Goal: Information Seeking & Learning: Learn about a topic

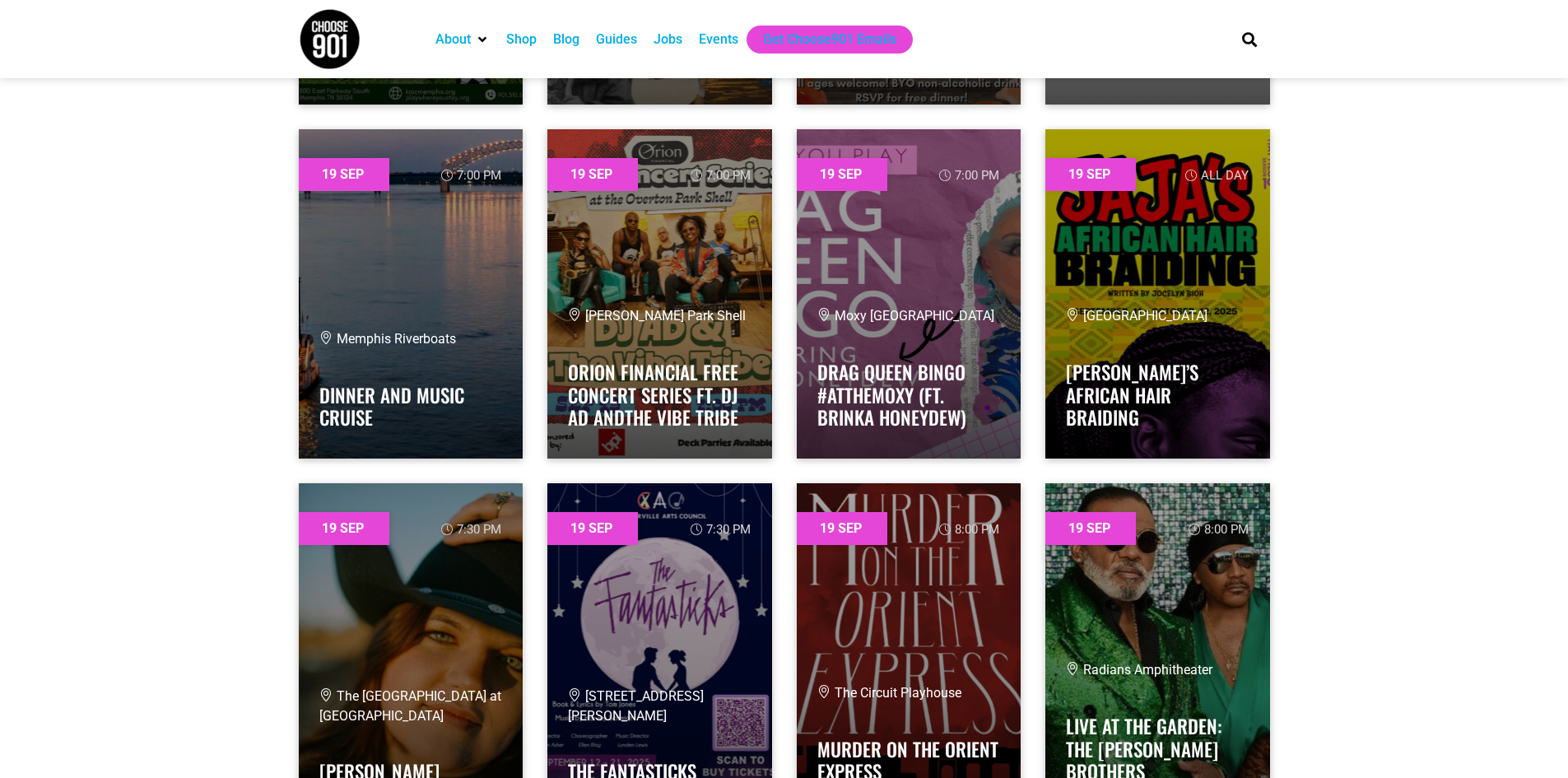
scroll to position [27403, 0]
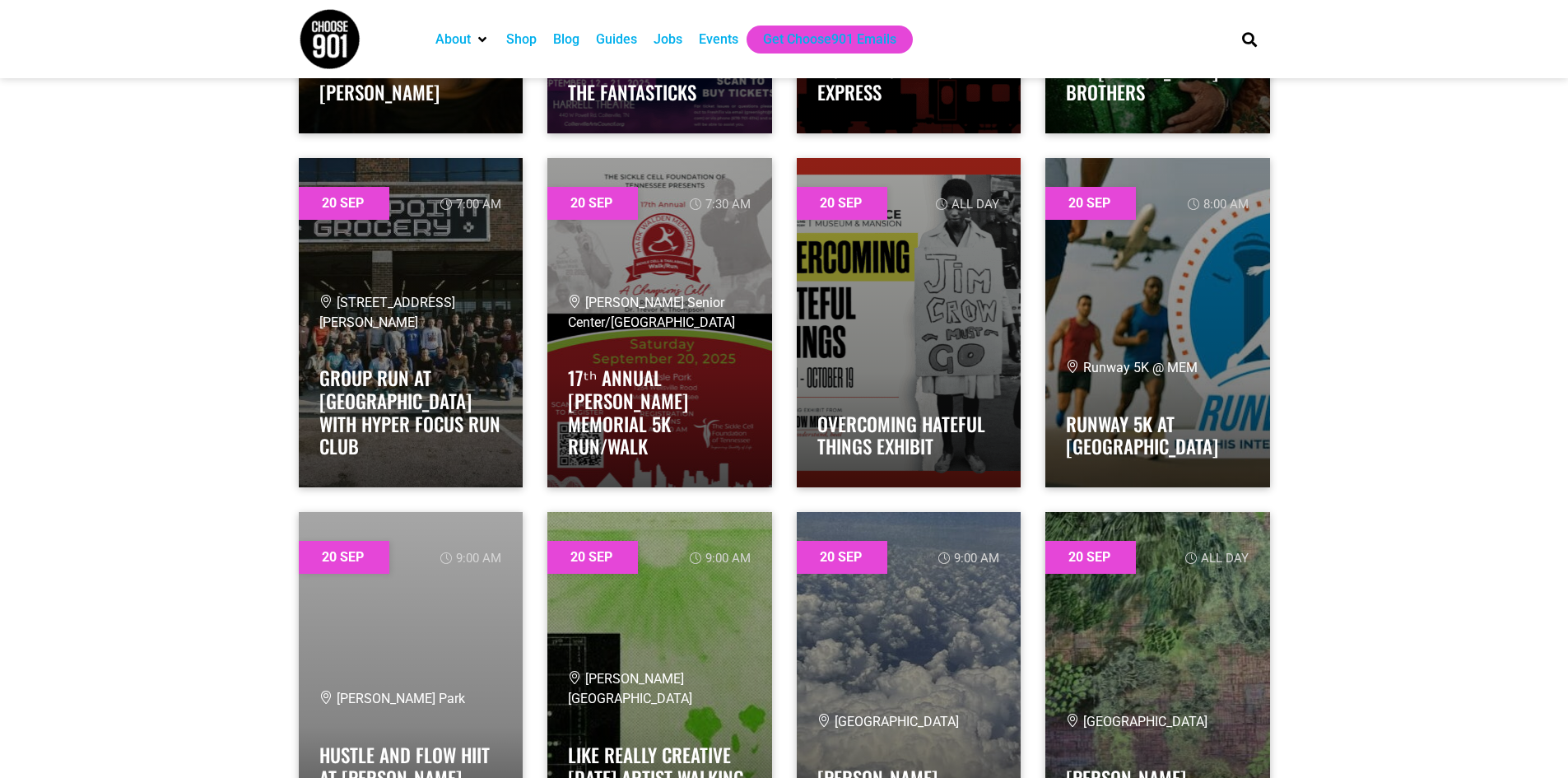
click at [164, 249] on div "Category Adults Only Career Comedy Education Family Family Friendly Festival Fi…" at bounding box center [784, 407] width 1568 height 54728
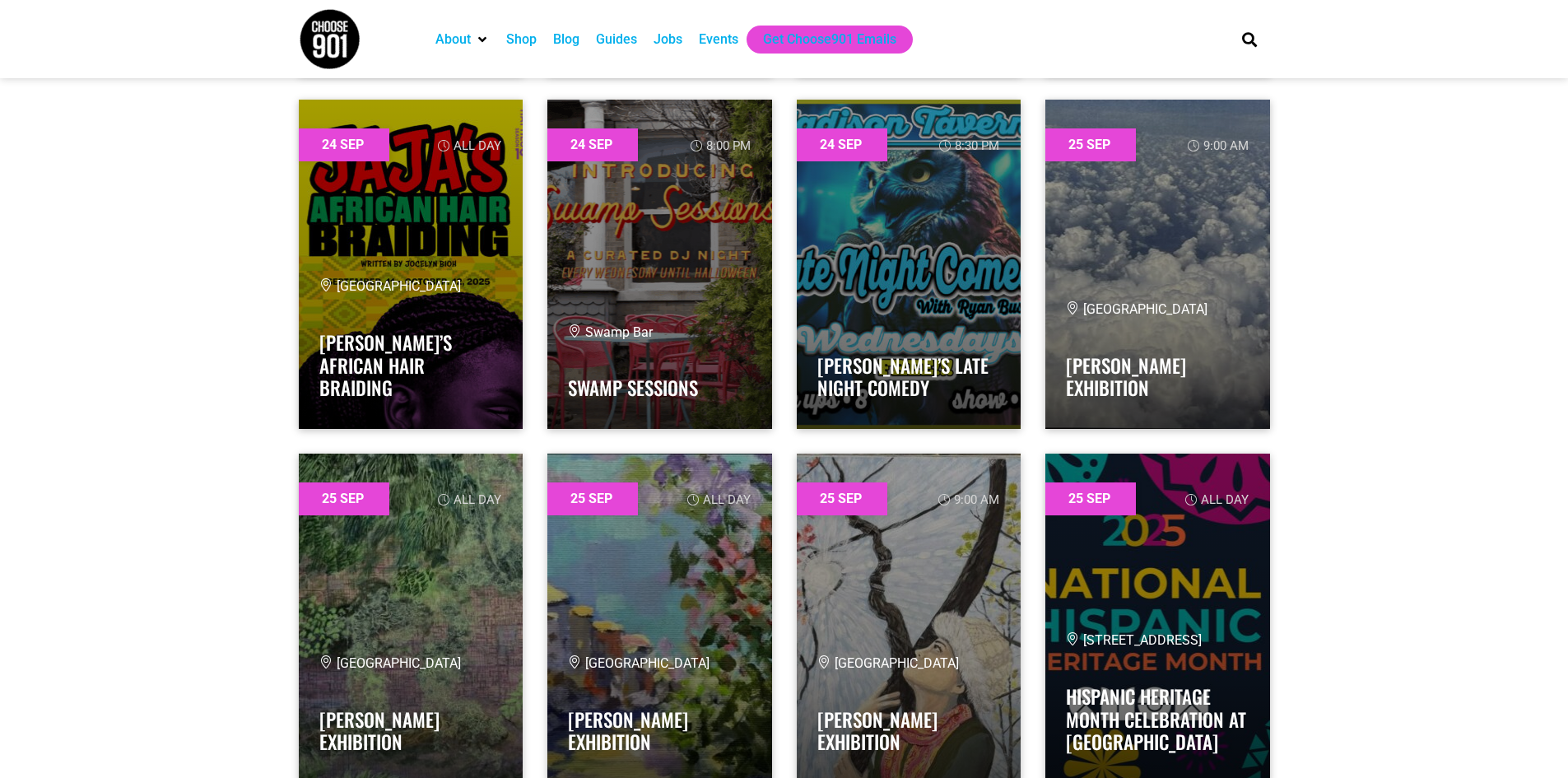
scroll to position [39669, 0]
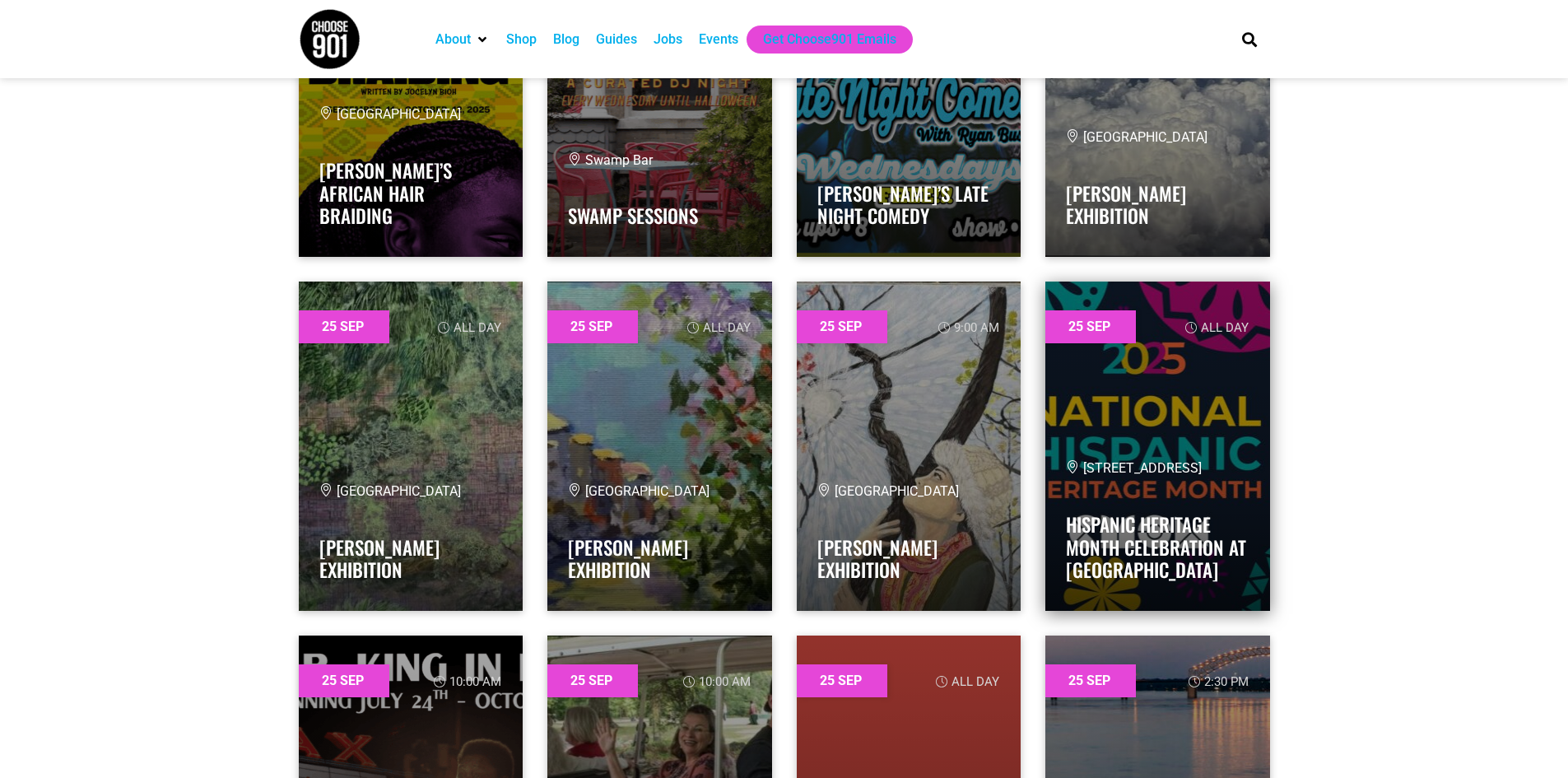
click at [1181, 414] on link at bounding box center [1158, 446] width 225 height 329
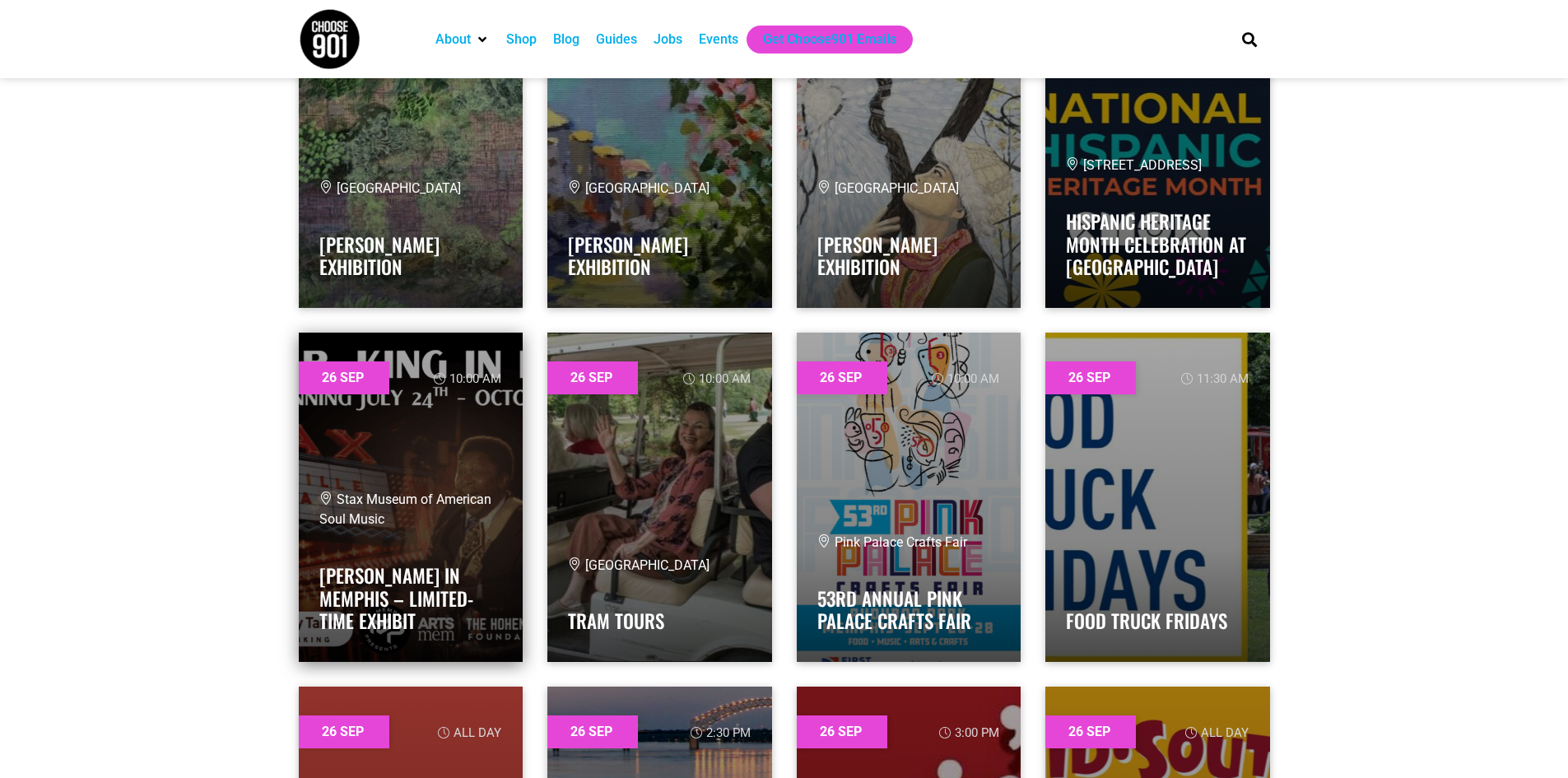
scroll to position [42468, 0]
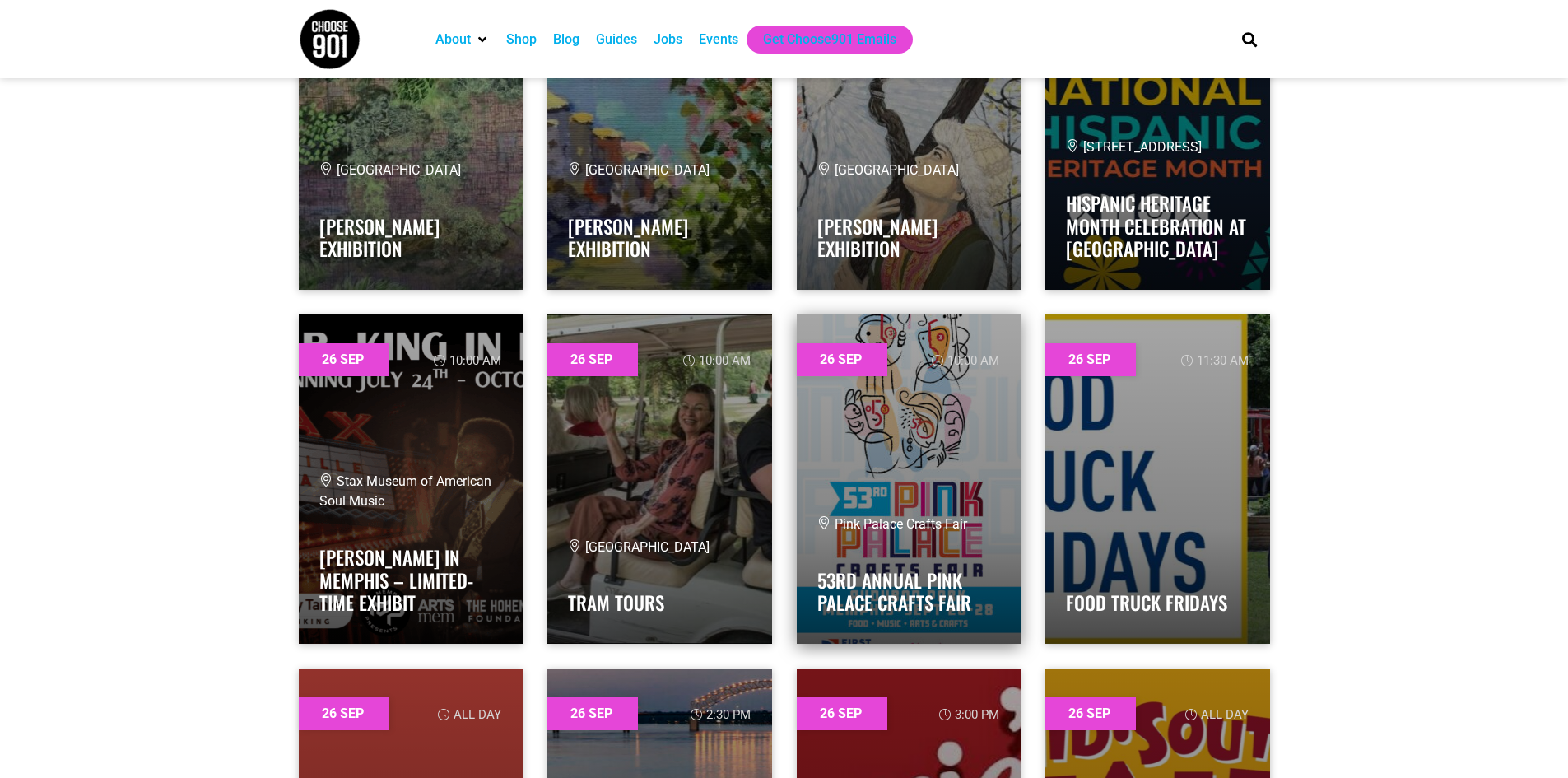
click at [873, 447] on link at bounding box center [909, 479] width 225 height 329
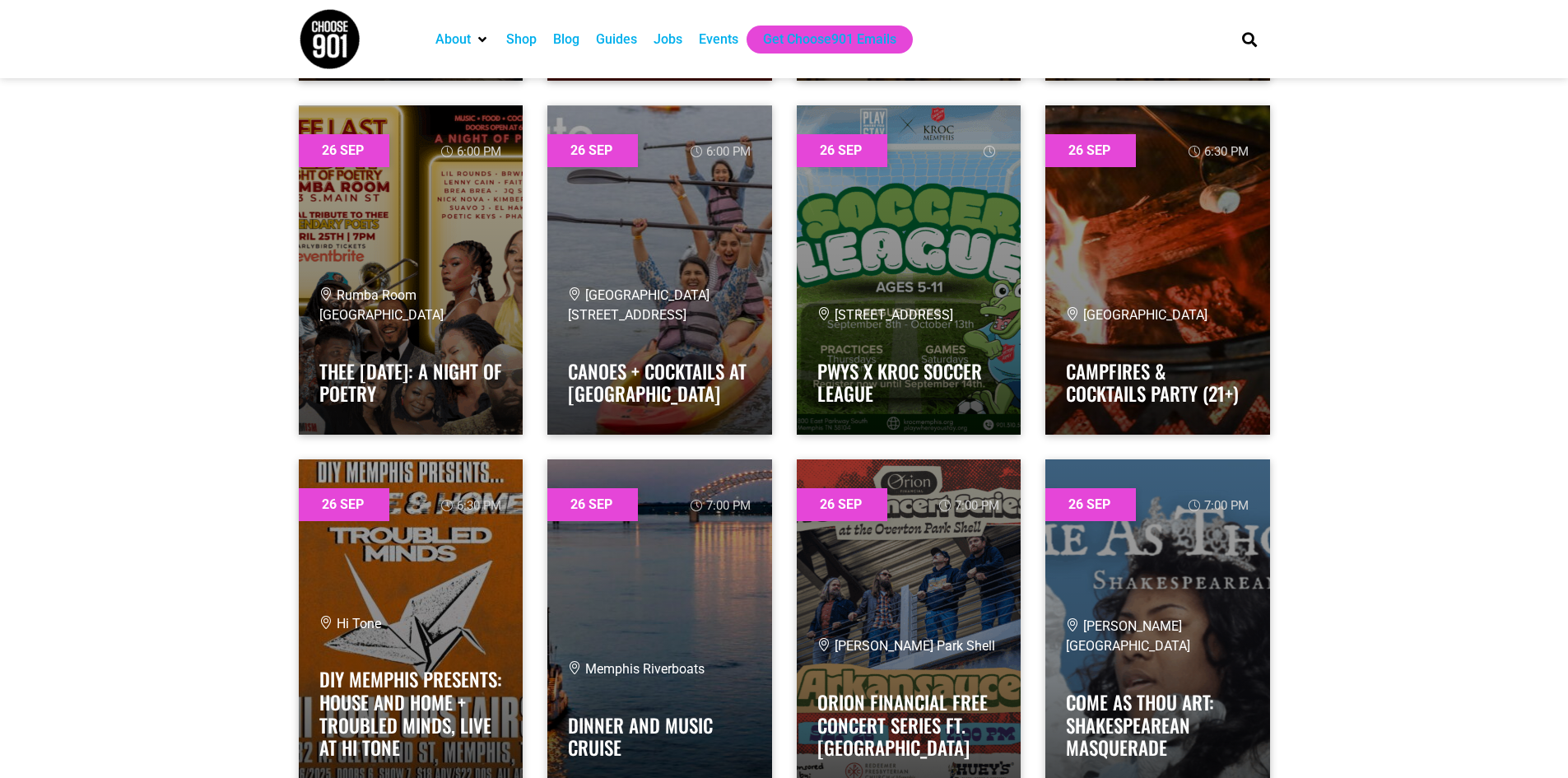
scroll to position [43702, 0]
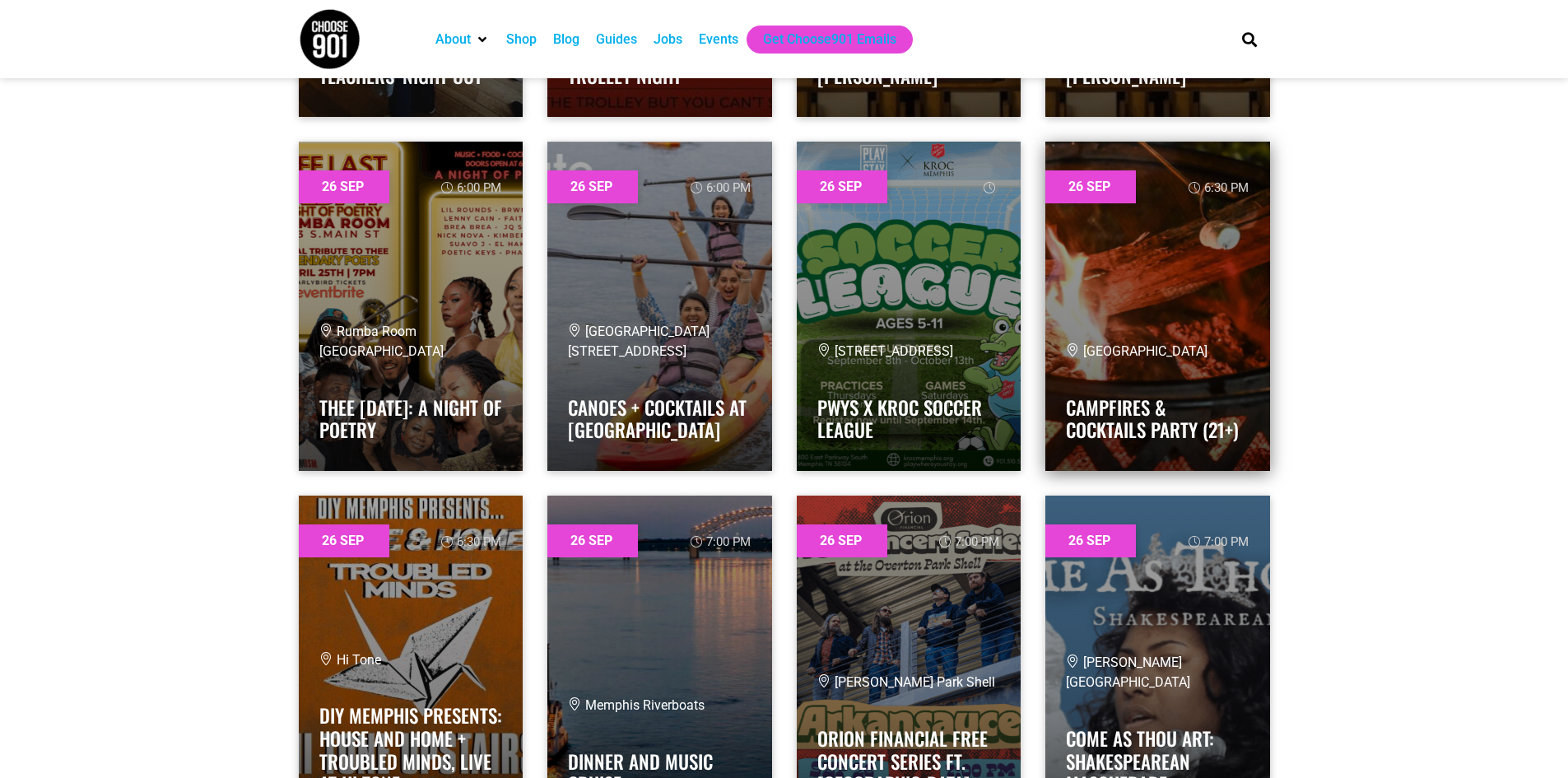
click at [1219, 278] on link at bounding box center [1158, 306] width 225 height 329
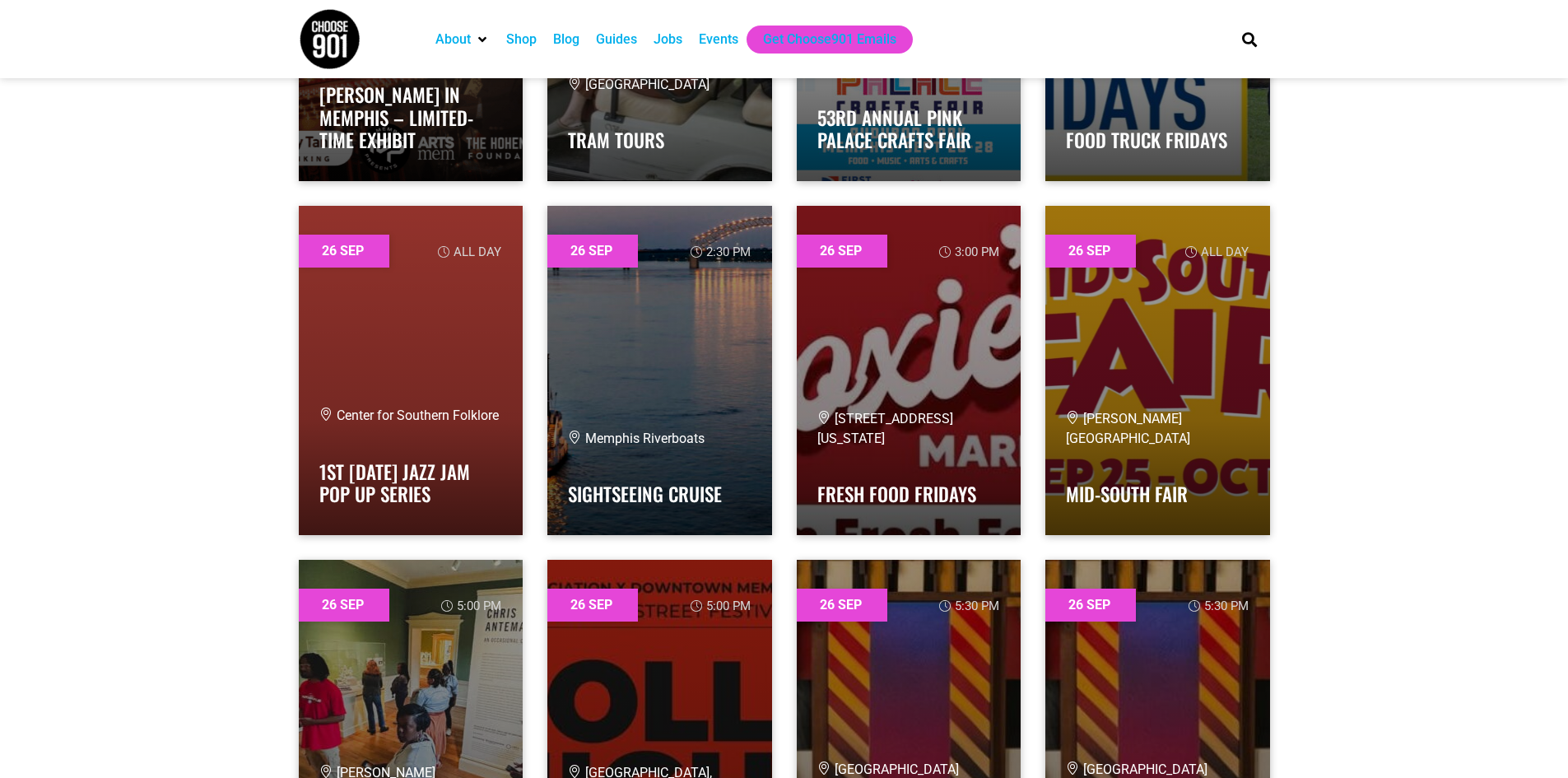
scroll to position [42879, 0]
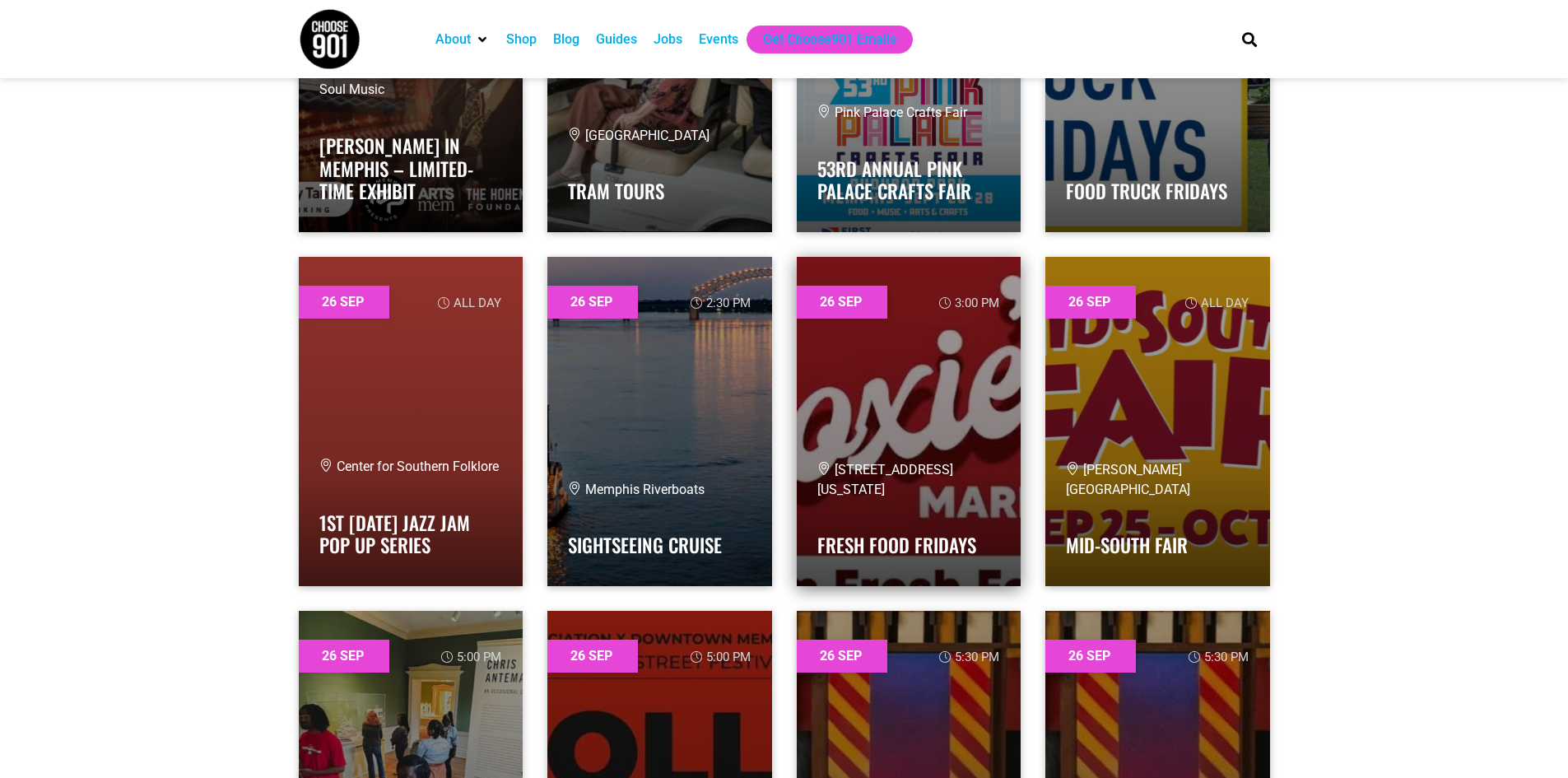
click at [927, 332] on link at bounding box center [909, 422] width 225 height 329
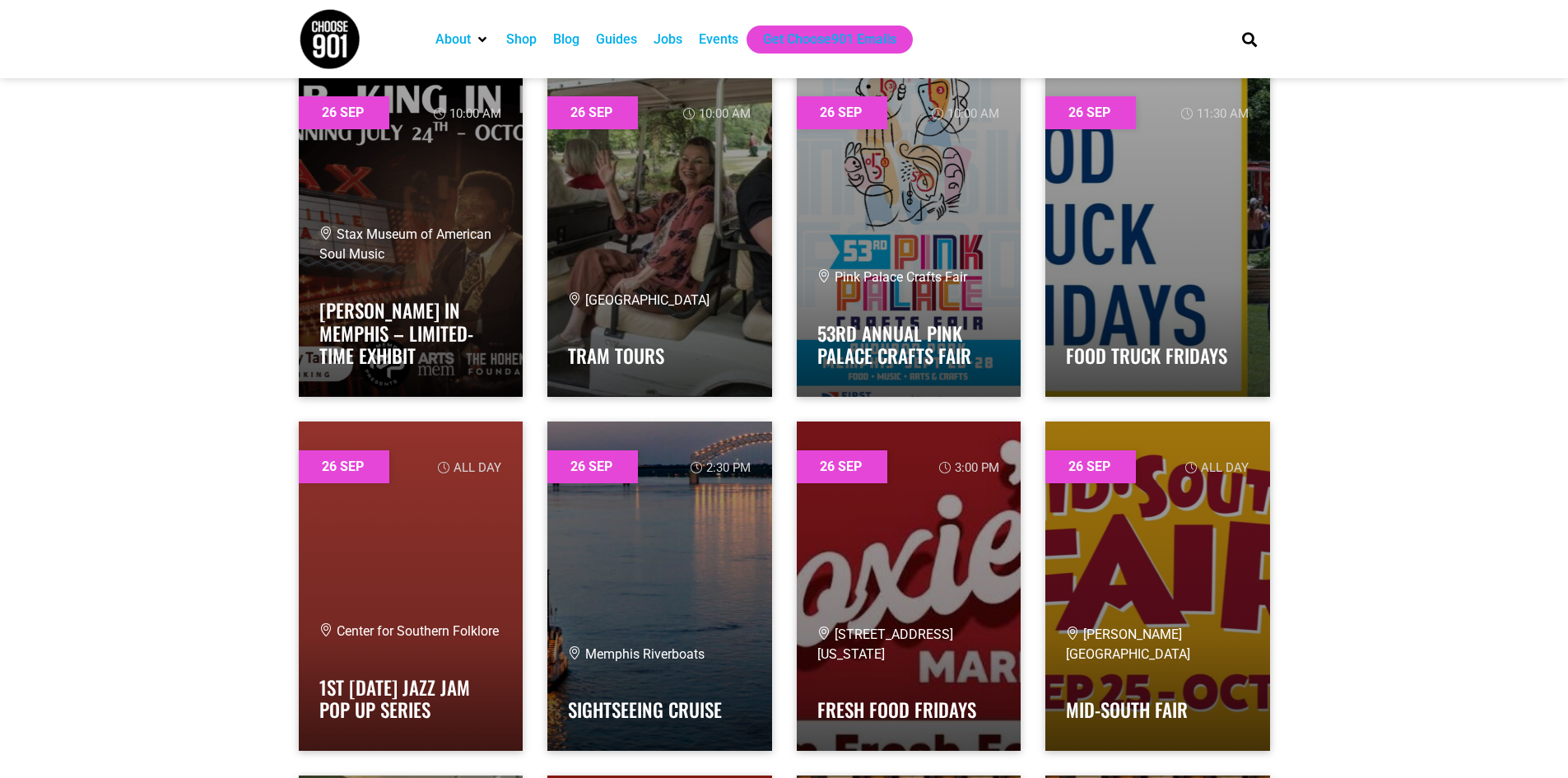
scroll to position [42632, 0]
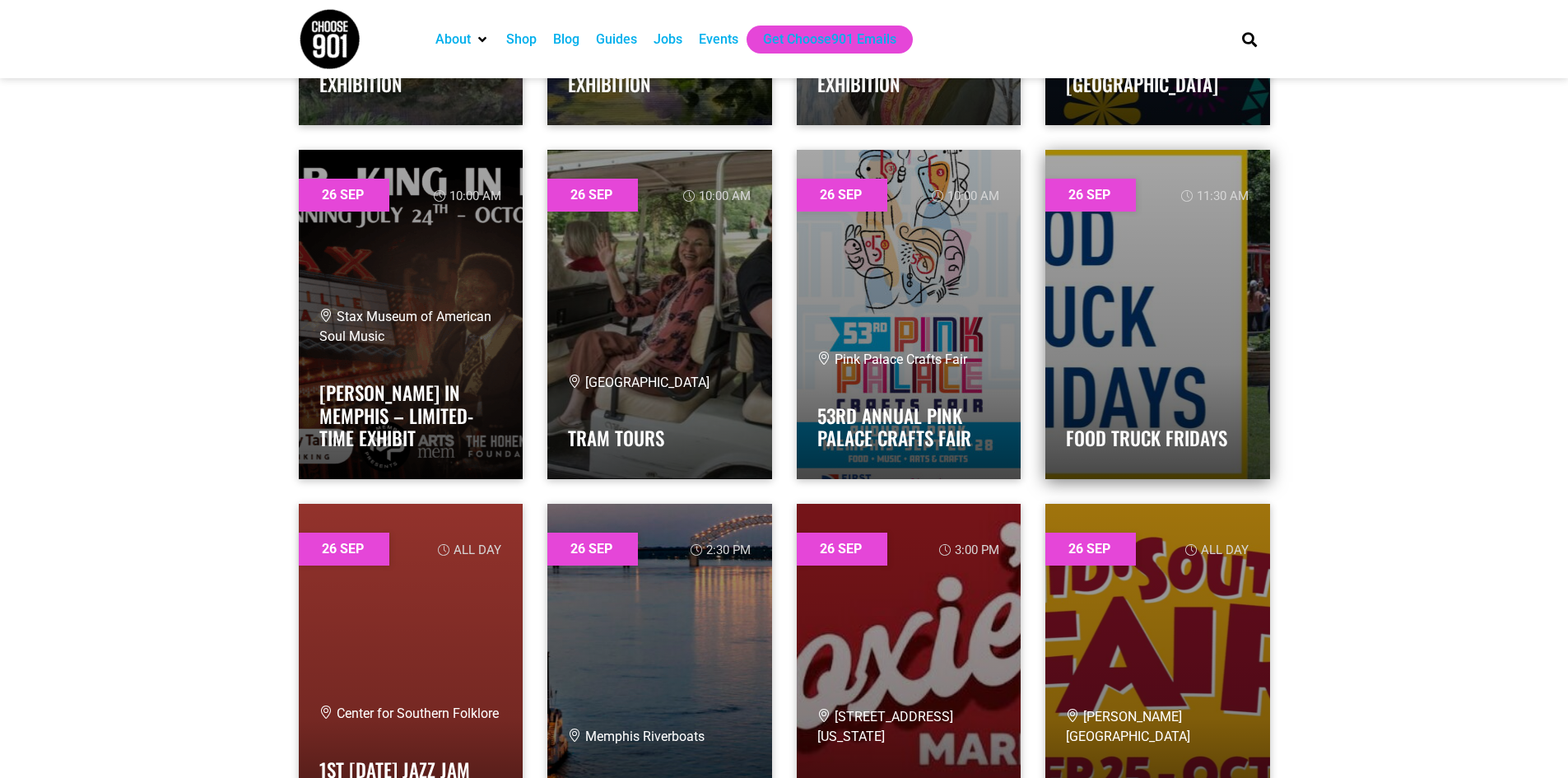
click at [1217, 303] on link at bounding box center [1158, 314] width 225 height 329
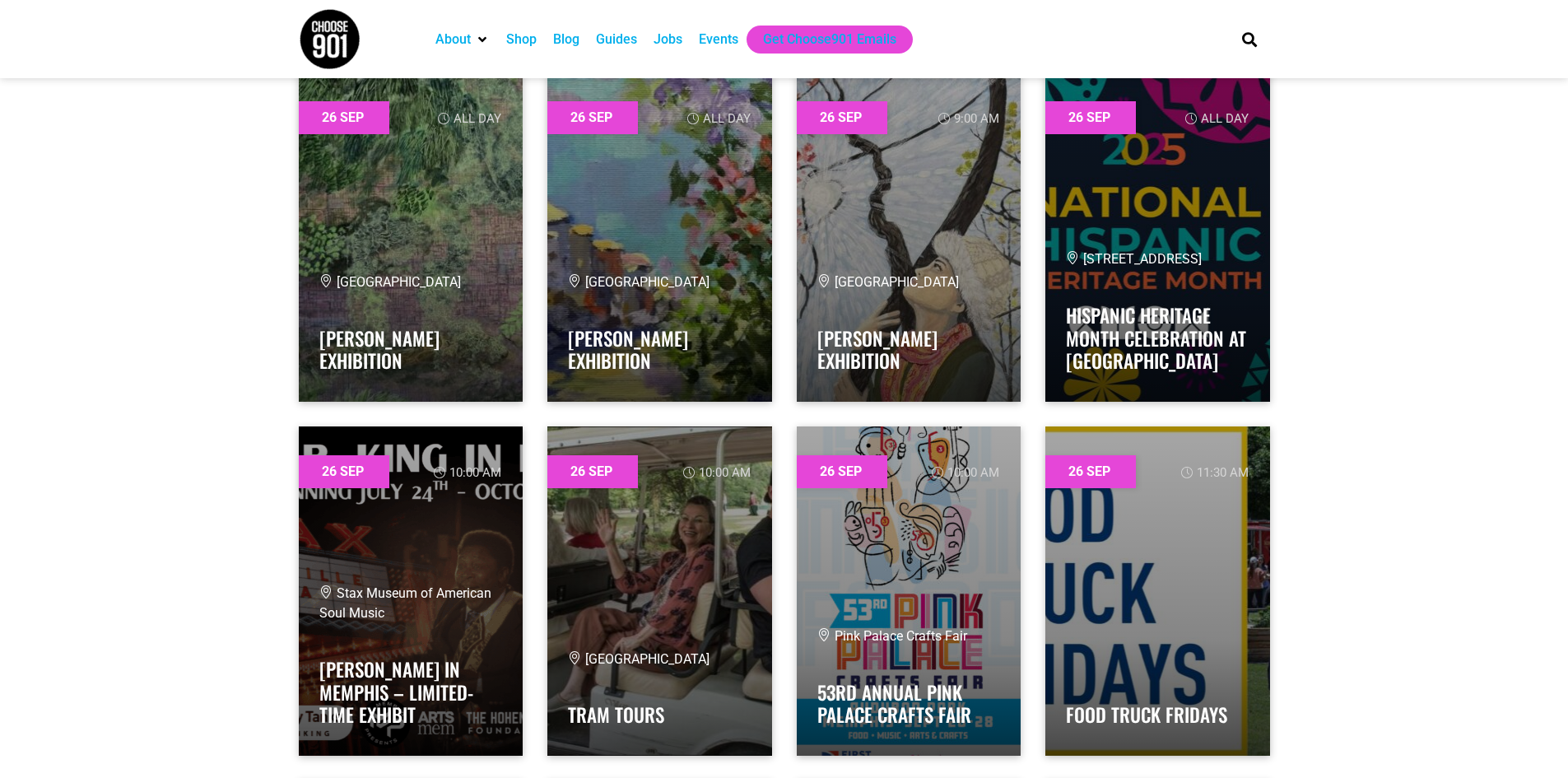
scroll to position [42384, 0]
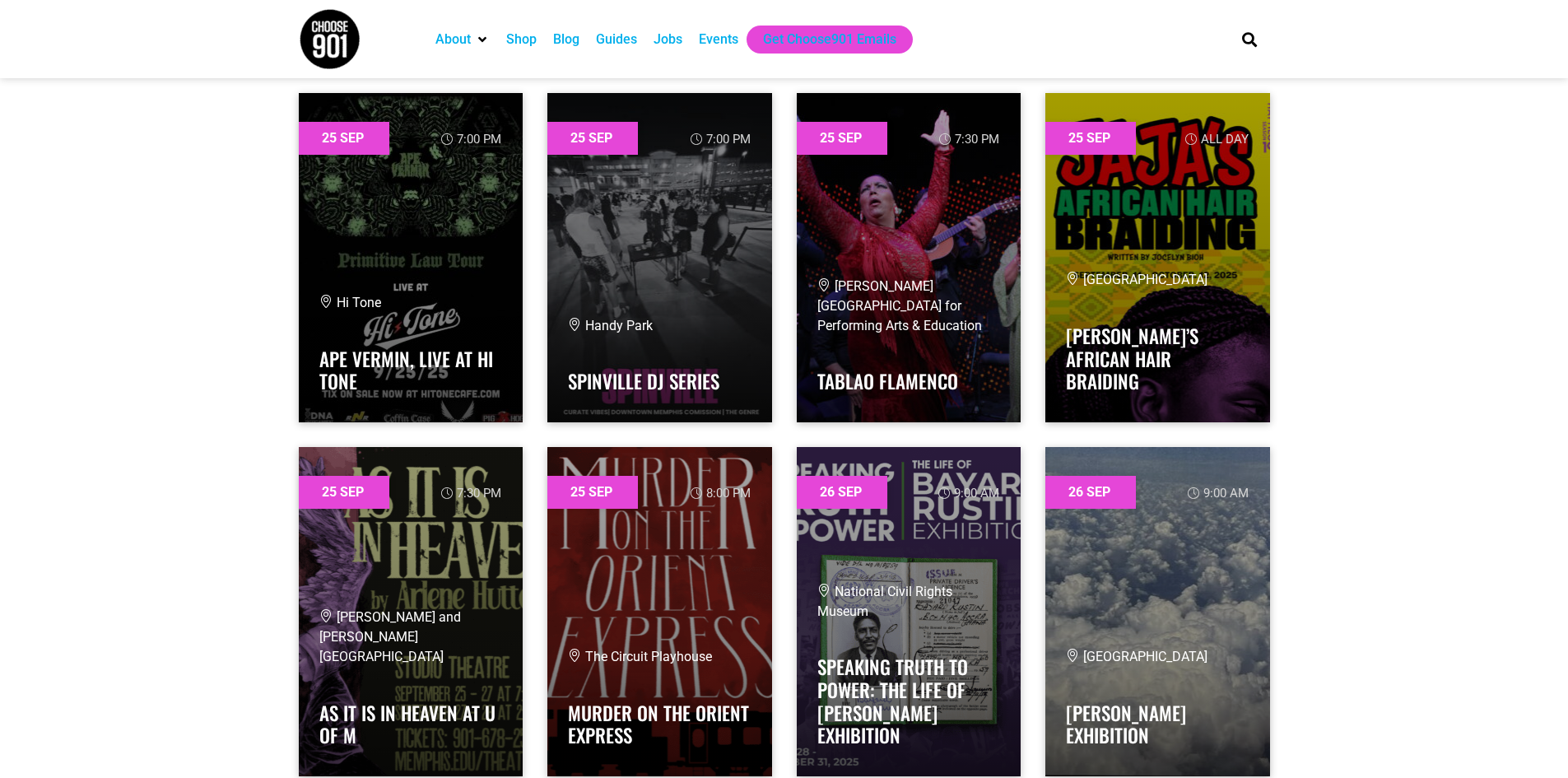
scroll to position [41562, 0]
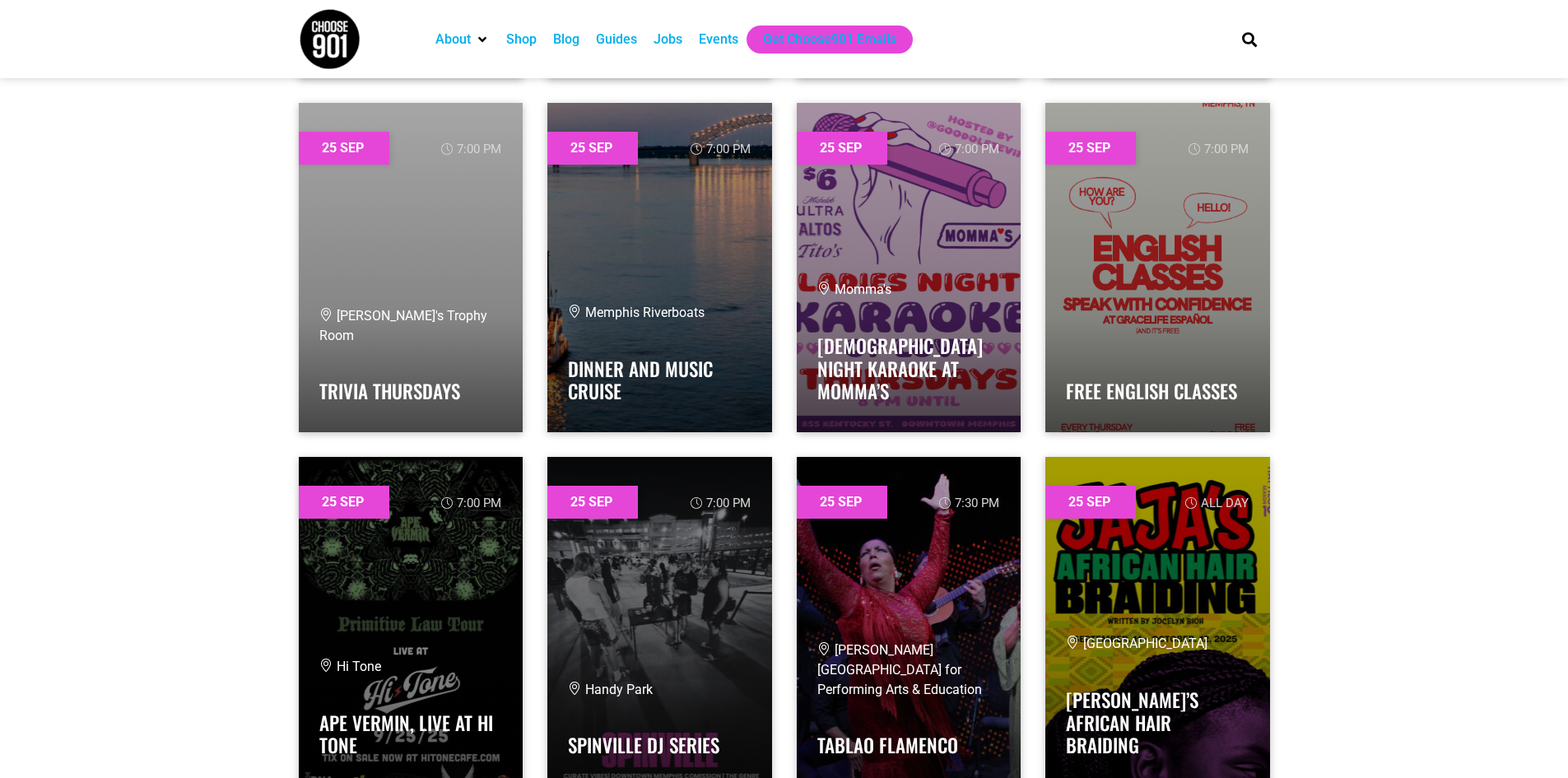
scroll to position [41232, 0]
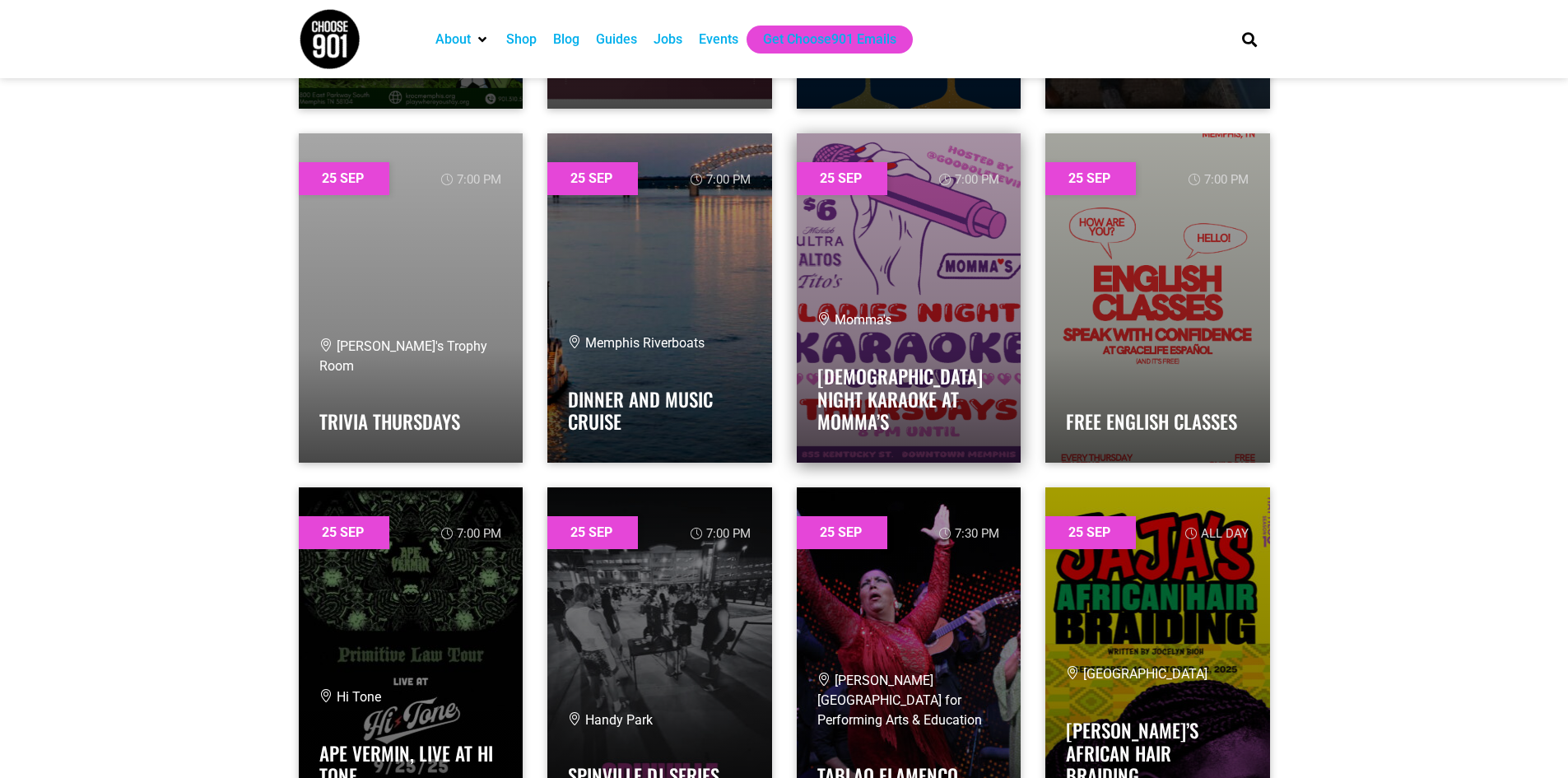
click at [956, 245] on link at bounding box center [909, 298] width 225 height 329
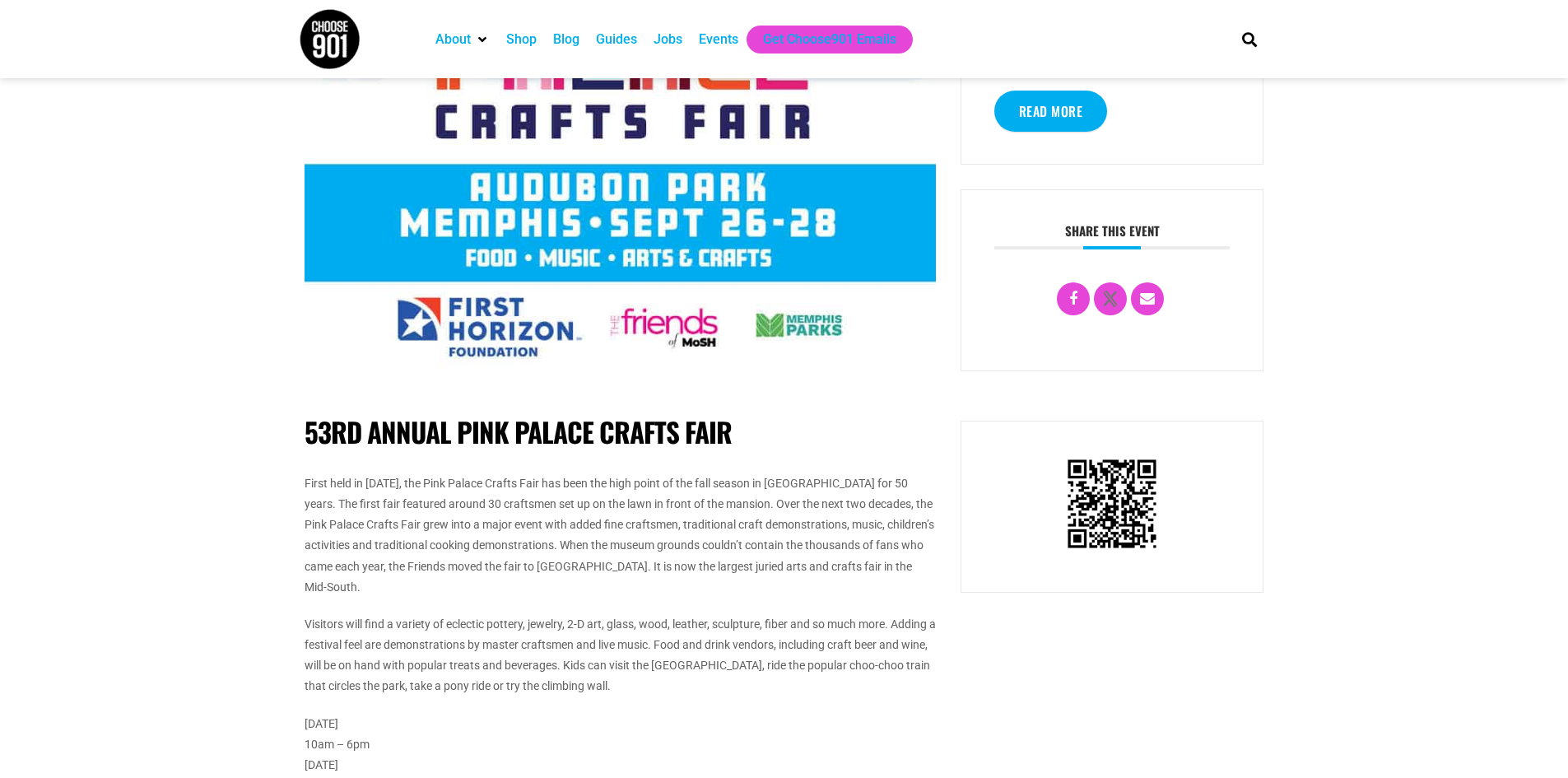
scroll to position [823, 0]
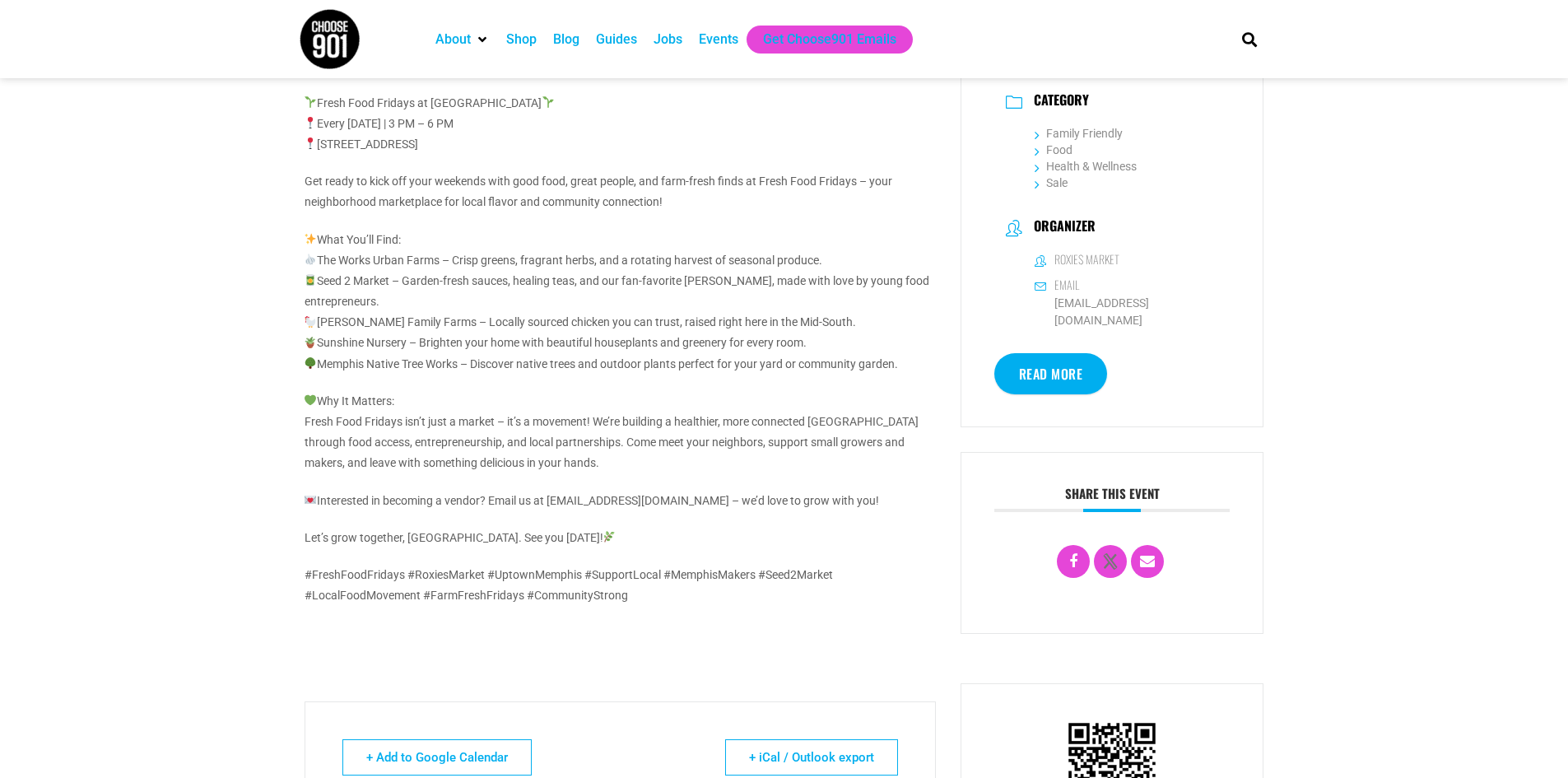
scroll to position [329, 0]
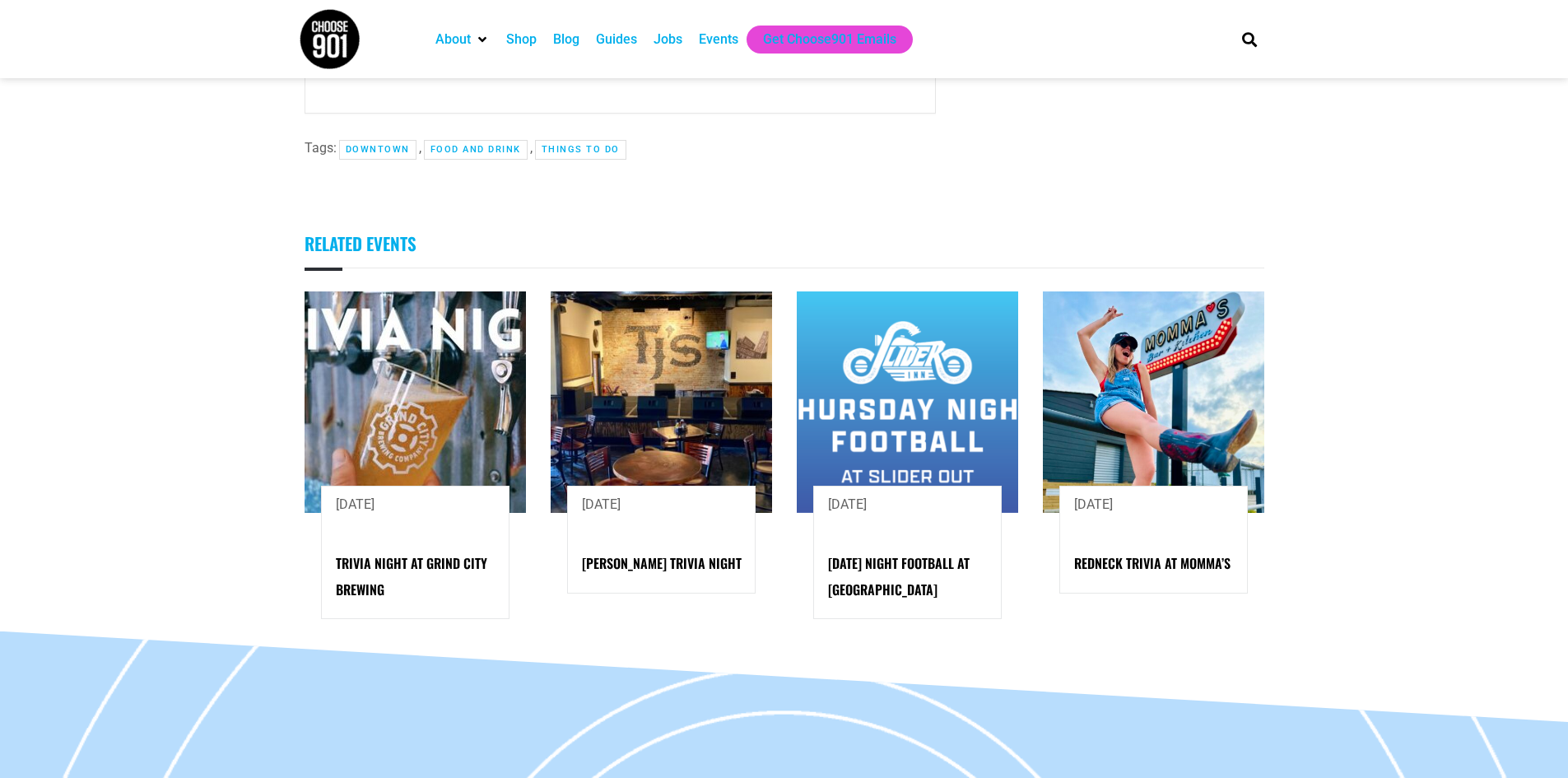
scroll to position [906, 0]
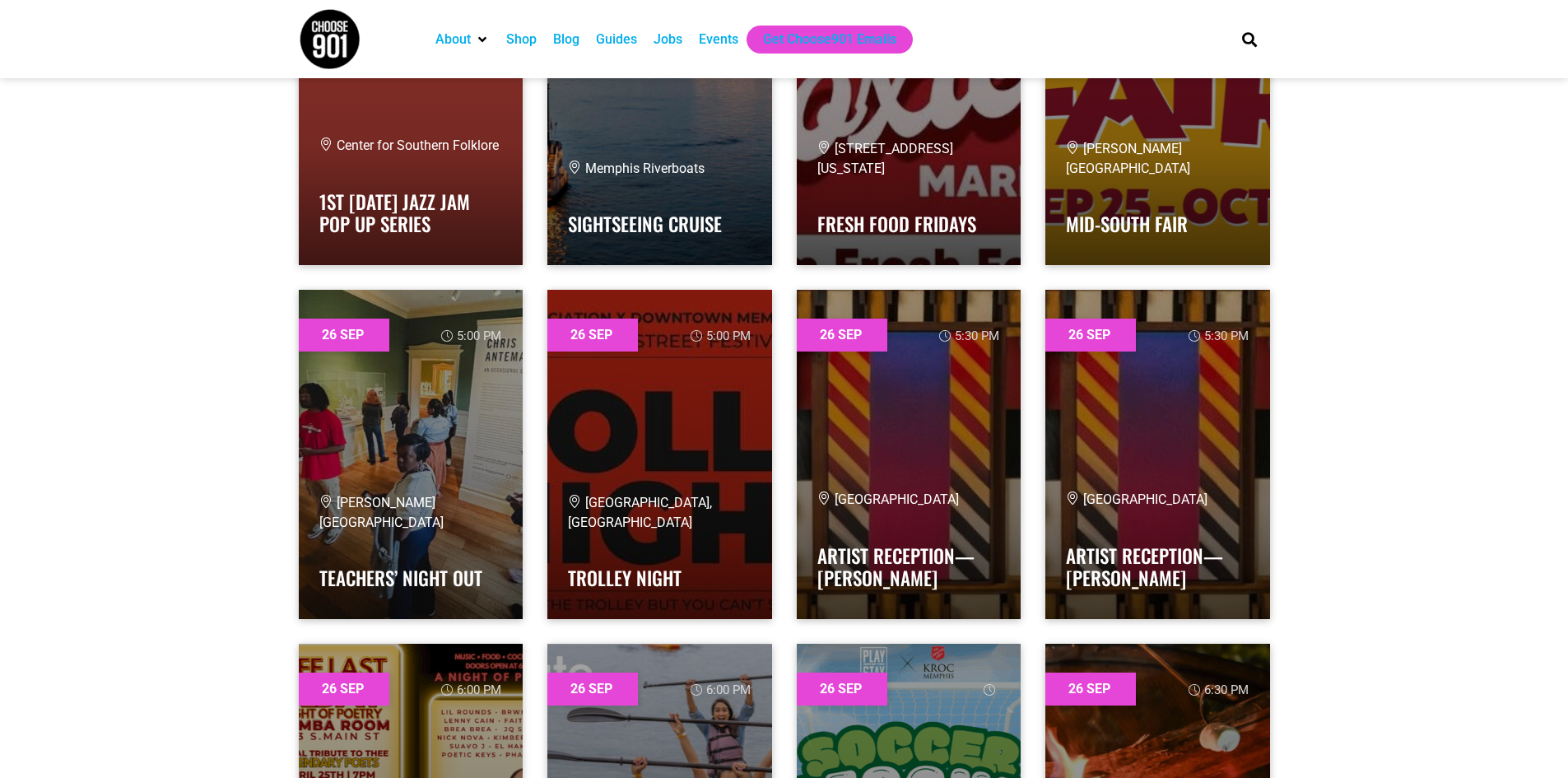
scroll to position [43236, 0]
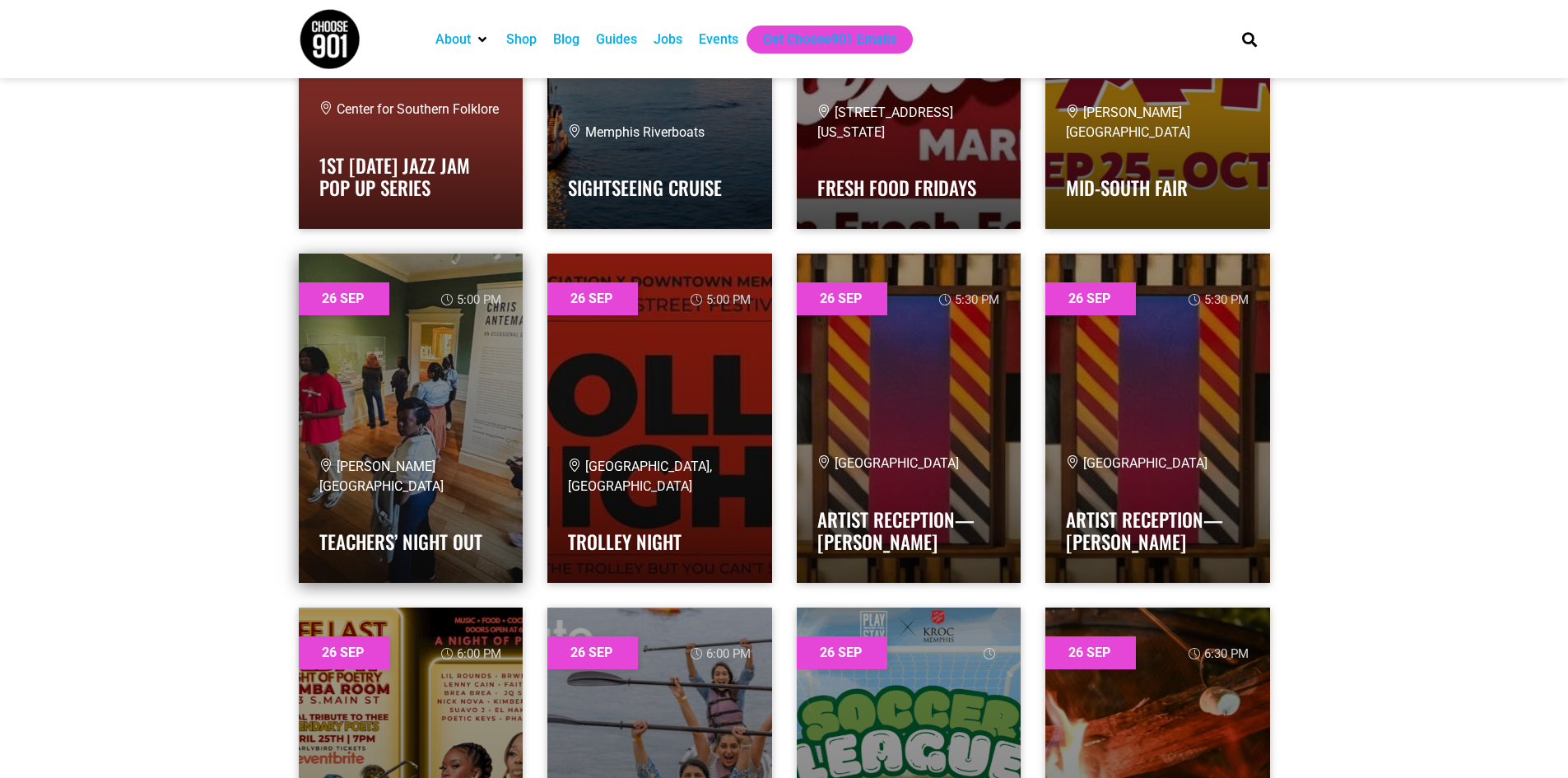
click at [430, 404] on link at bounding box center [411, 418] width 225 height 329
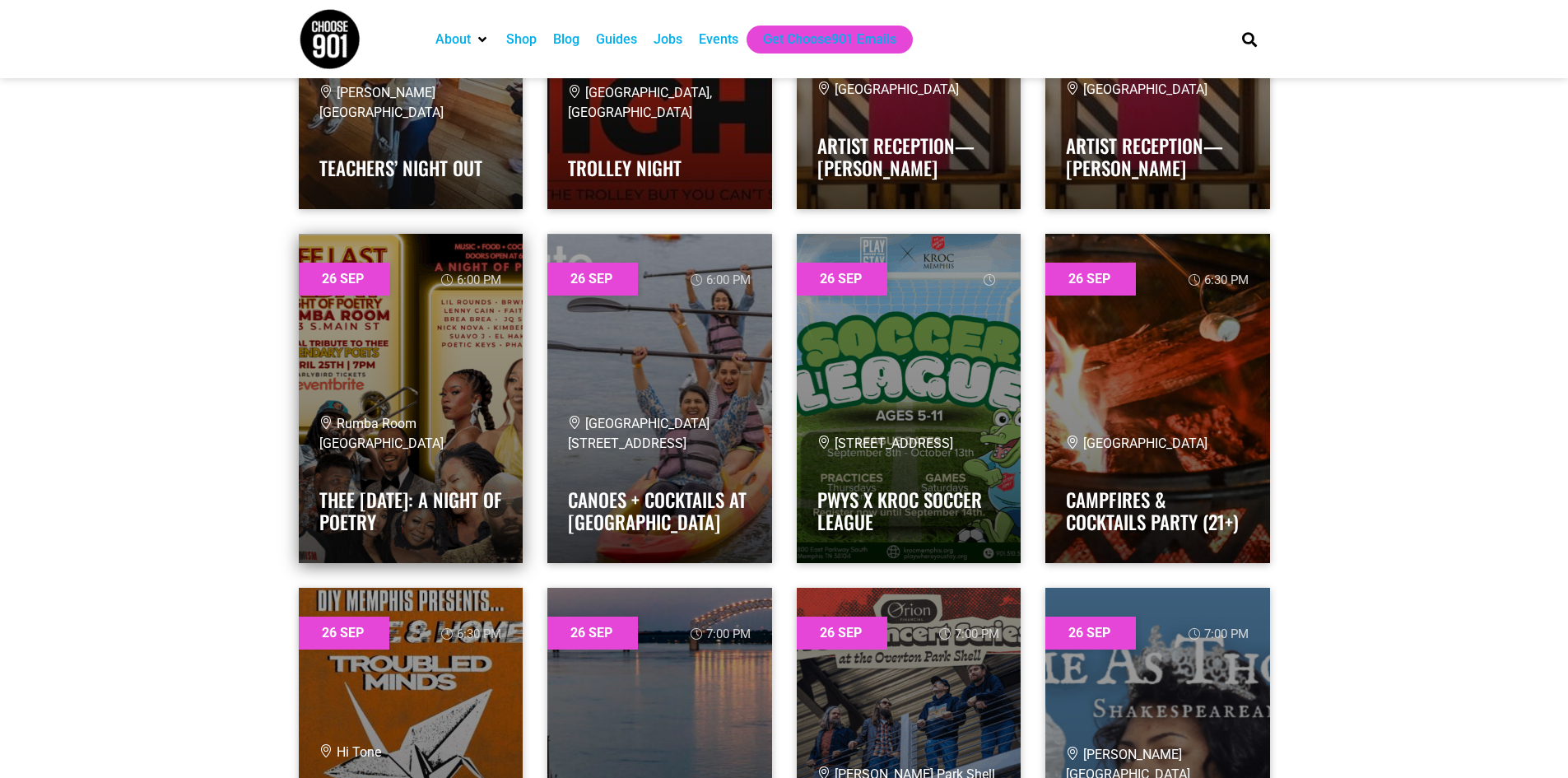
scroll to position [43647, 0]
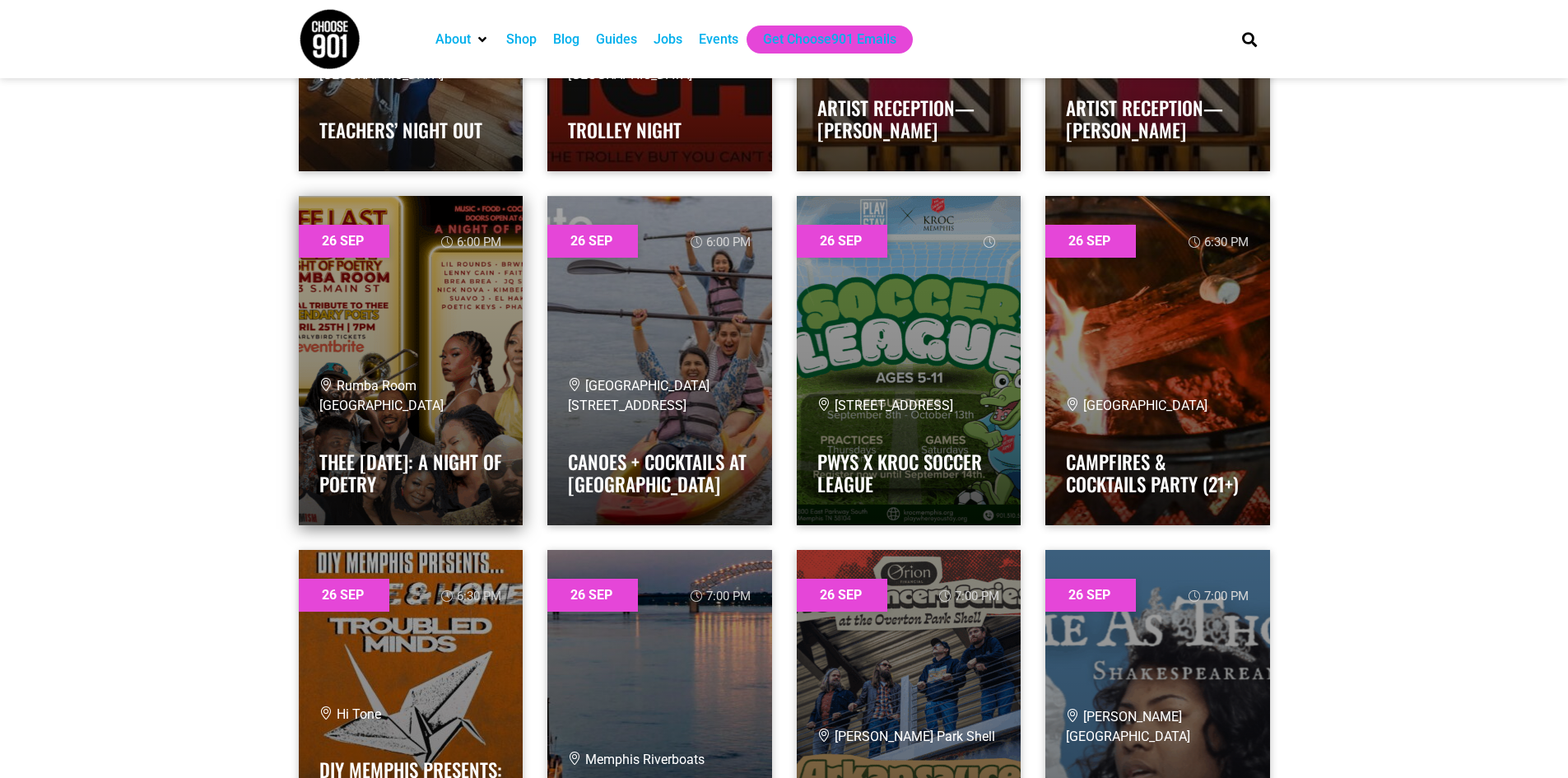
click at [388, 314] on link at bounding box center [411, 360] width 225 height 329
click at [456, 321] on link at bounding box center [411, 360] width 225 height 329
